Goal: Information Seeking & Learning: Learn about a topic

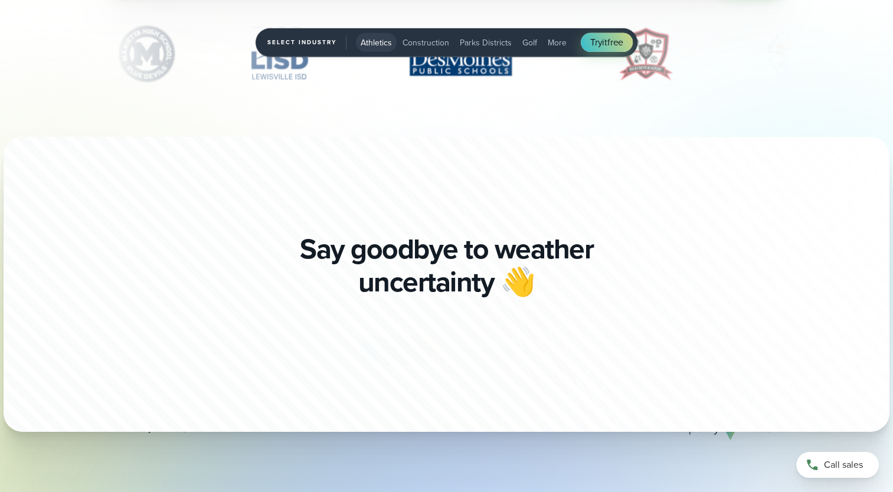
scroll to position [4011, 0]
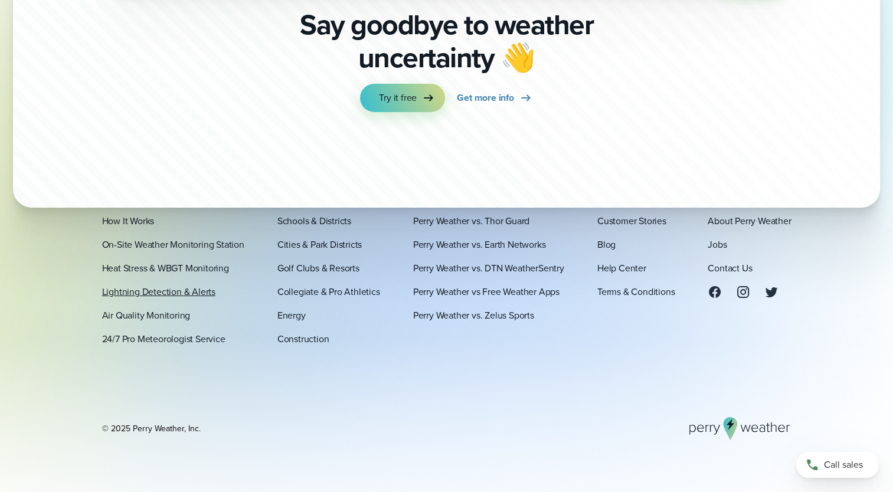
click at [156, 291] on link "Lightning Detection & Alerts" at bounding box center [158, 291] width 113 height 14
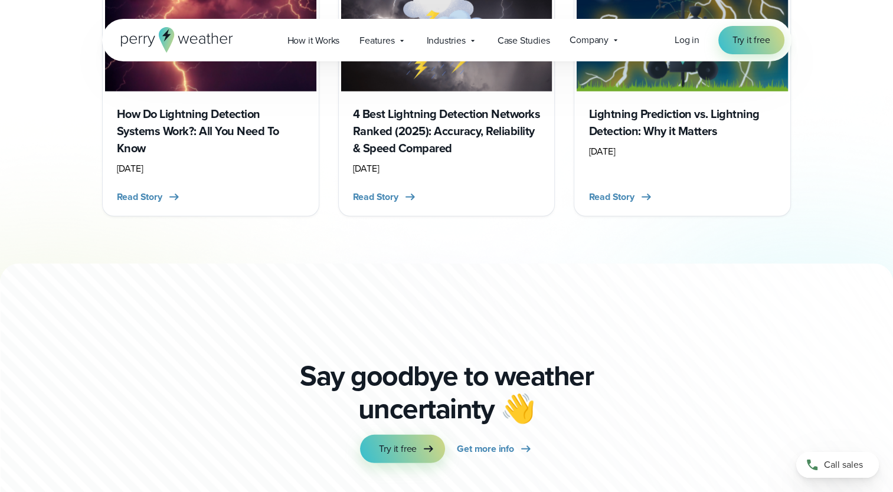
scroll to position [3659, 0]
